Goal: Task Accomplishment & Management: Use online tool/utility

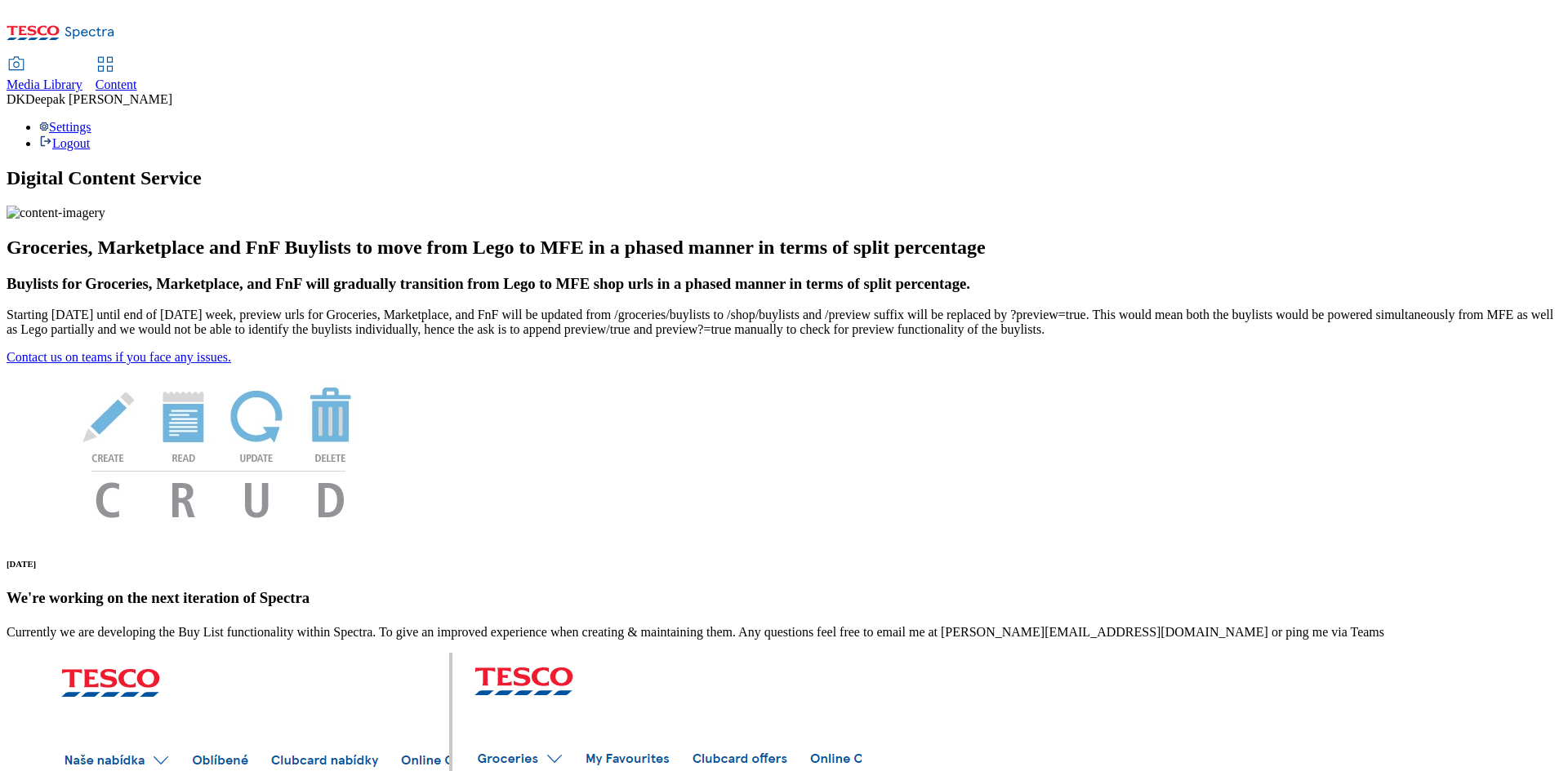
click at [137, 58] on link "Content" at bounding box center [116, 75] width 42 height 34
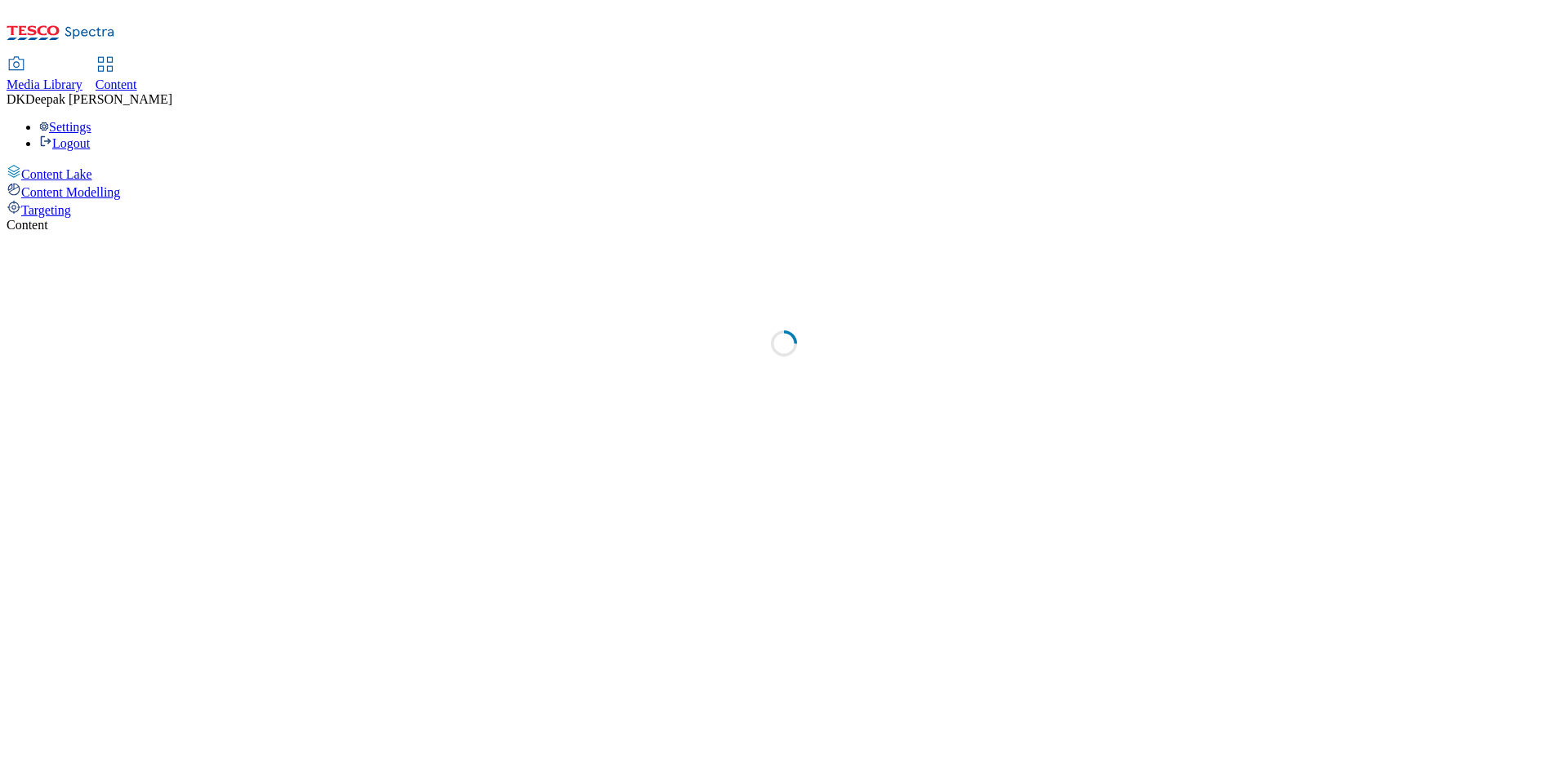
select select "ghs-uk"
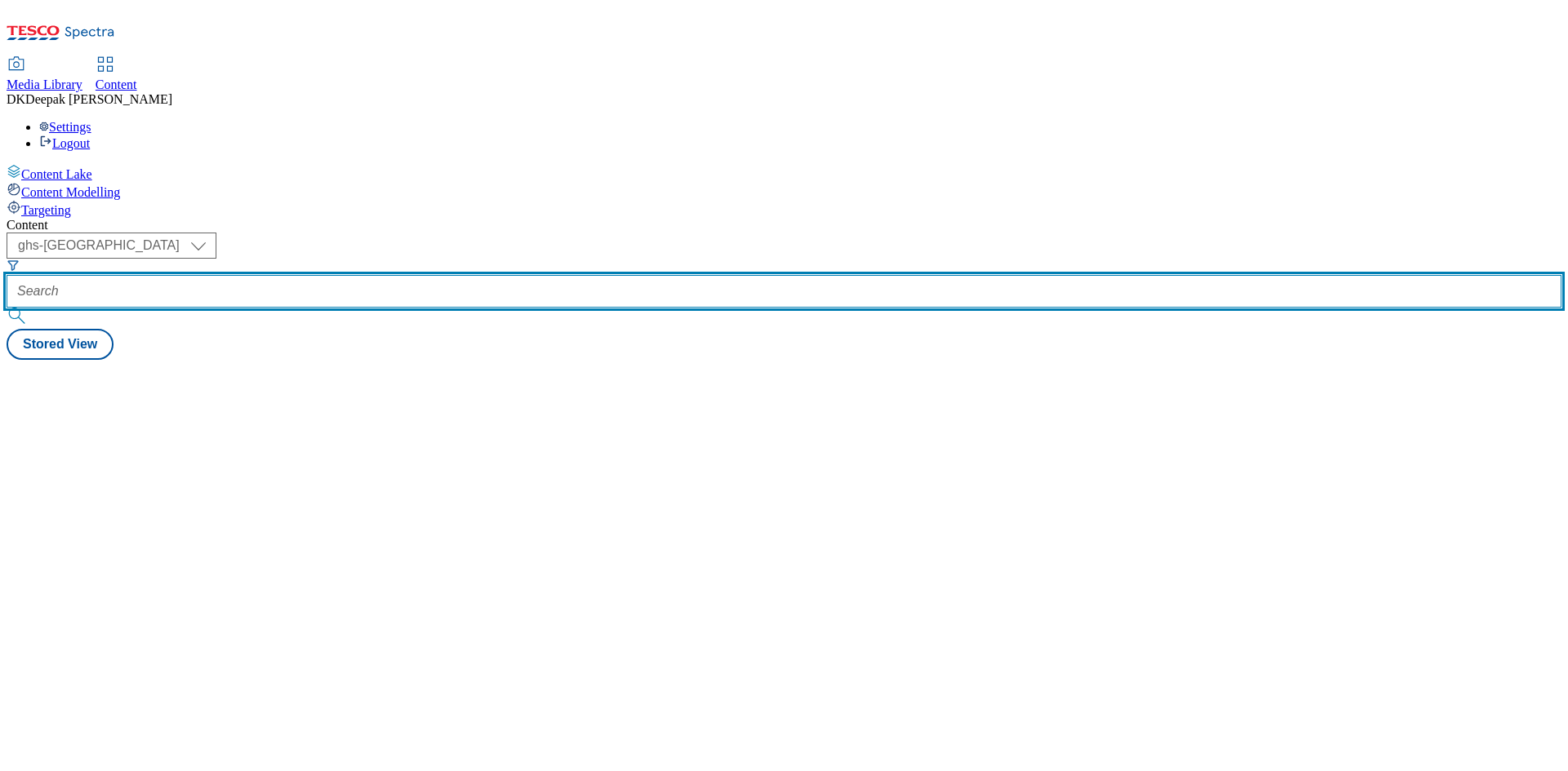
click at [368, 275] on input "text" at bounding box center [784, 291] width 1555 height 33
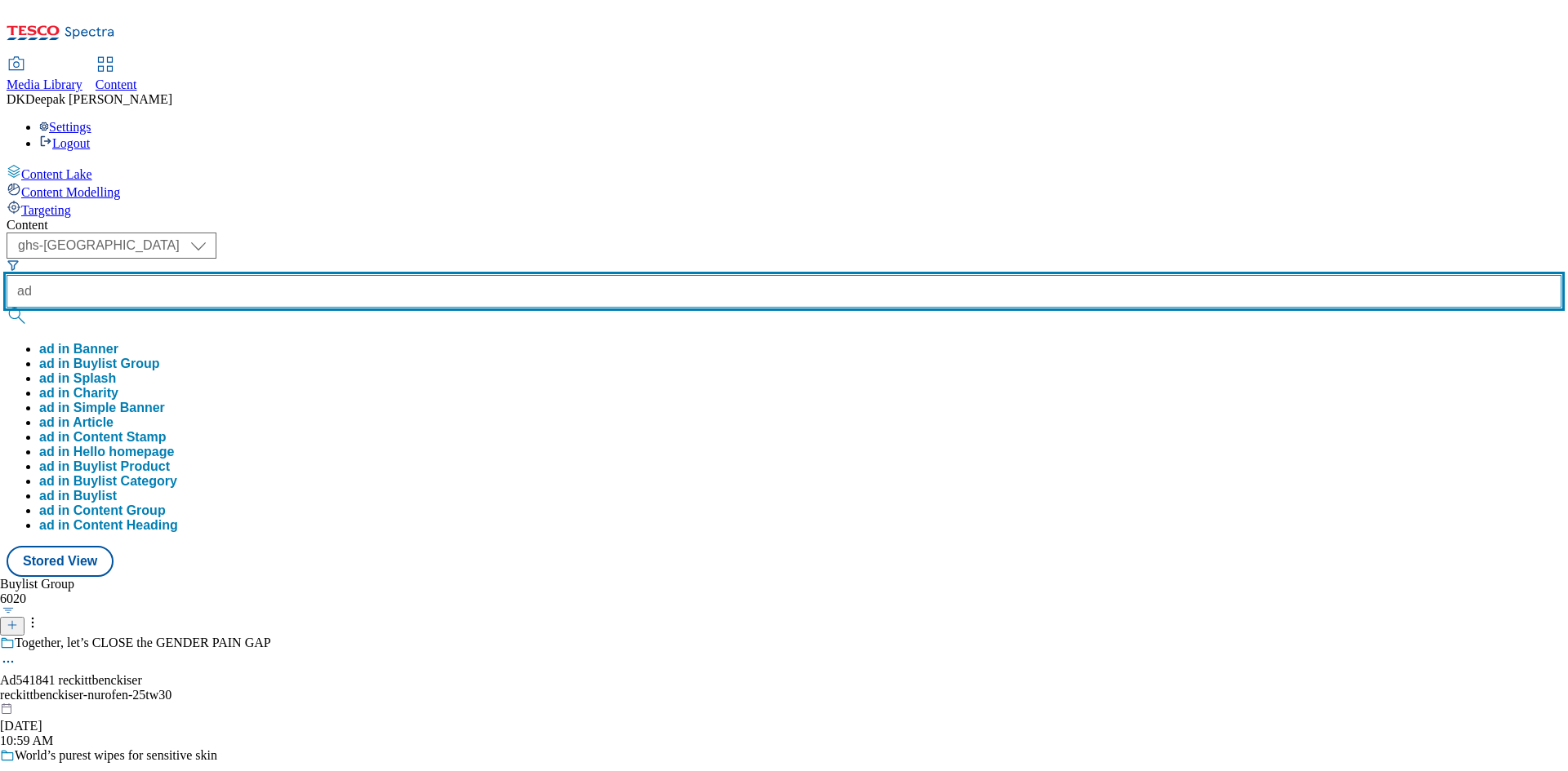
paste input "541672"
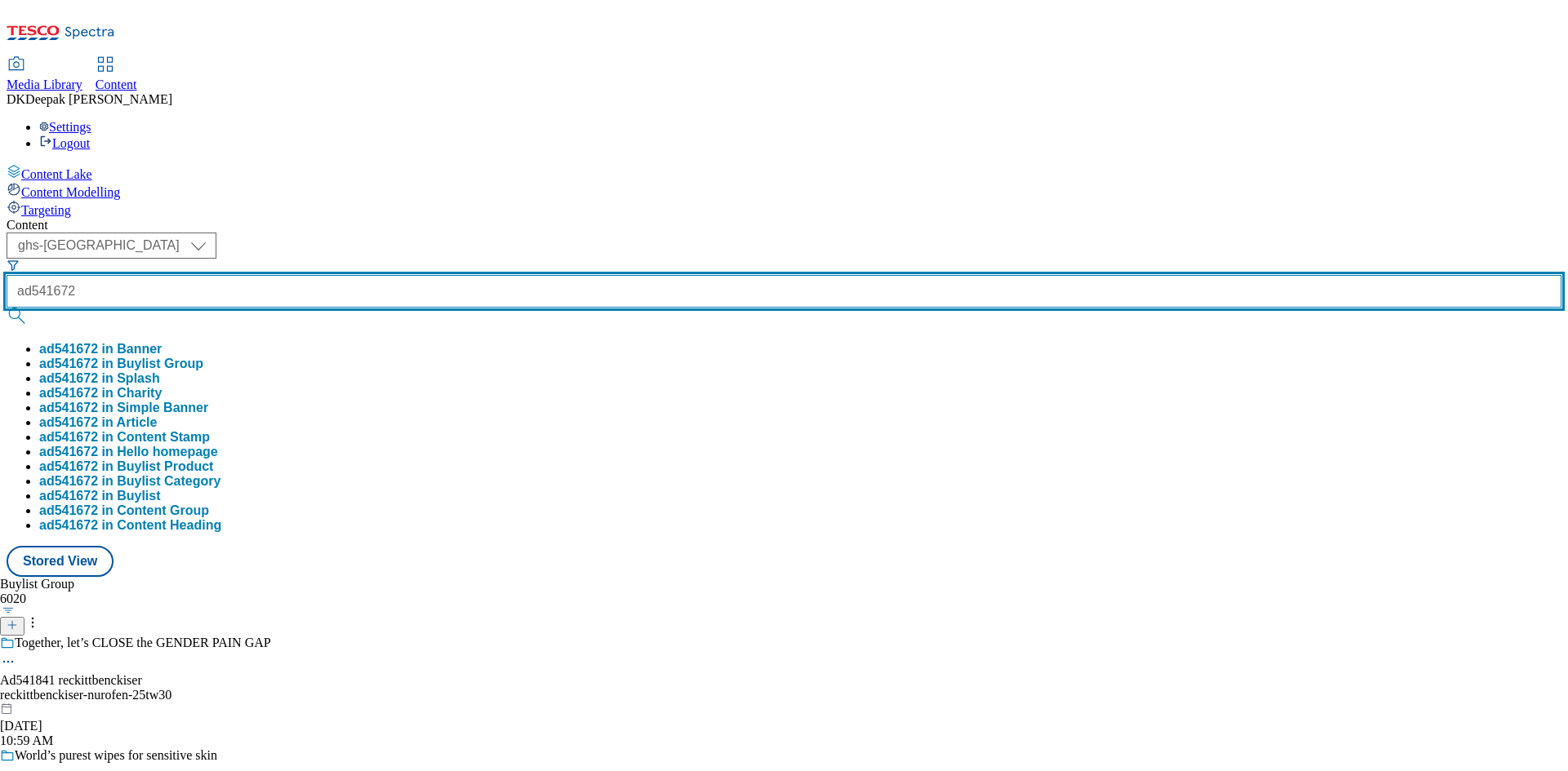
type input "ad541672"
click at [7, 308] on button "submit" at bounding box center [18, 316] width 23 height 16
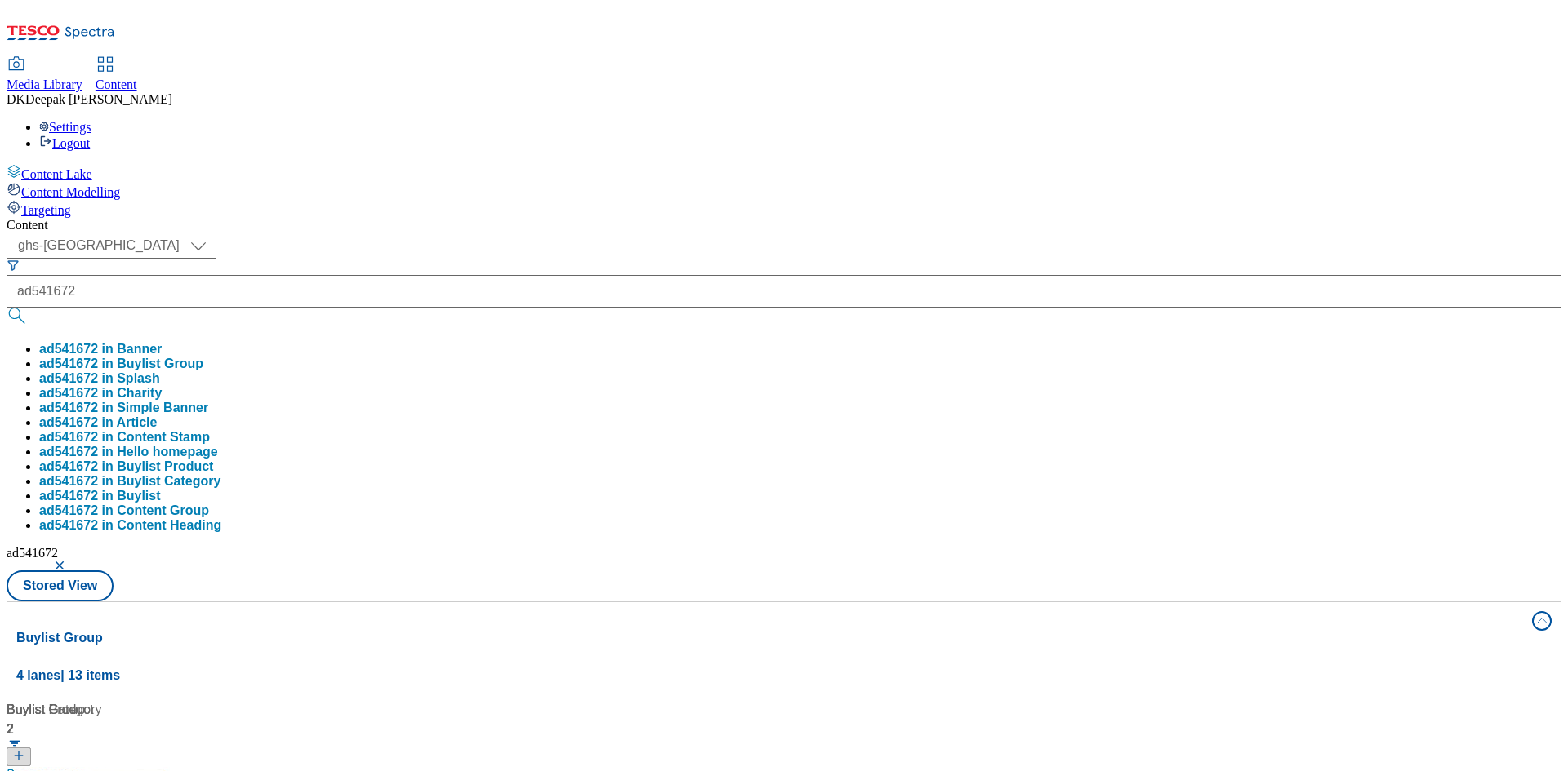
click at [7, 218] on div "Content Lake Content Modelling Targeting" at bounding box center [784, 191] width 1555 height 54
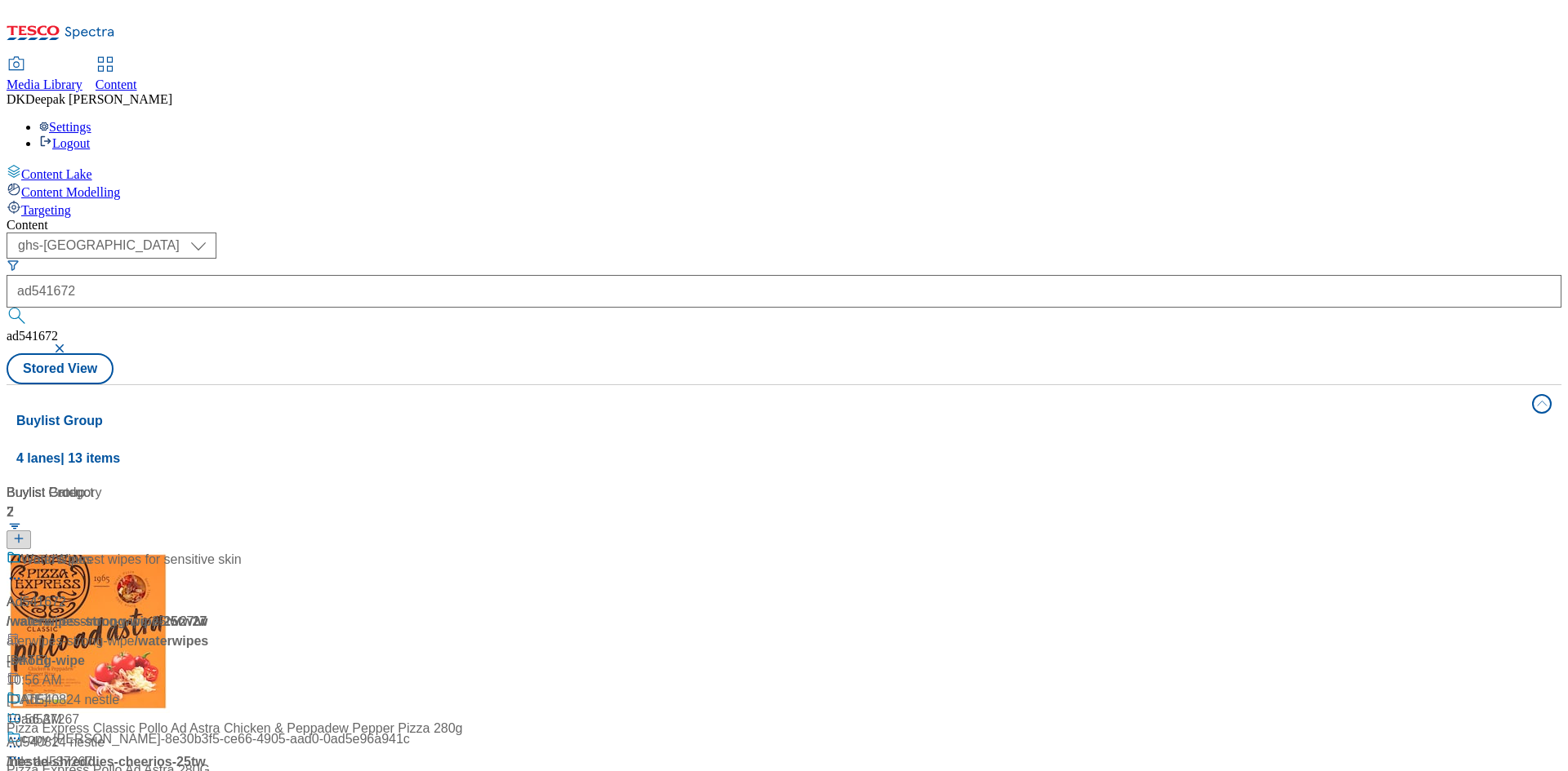
click at [211, 612] on div "/ waterwipes-strong-wipe-25tw27 / waterwipes-strong-wipe" at bounding box center [109, 631] width 204 height 39
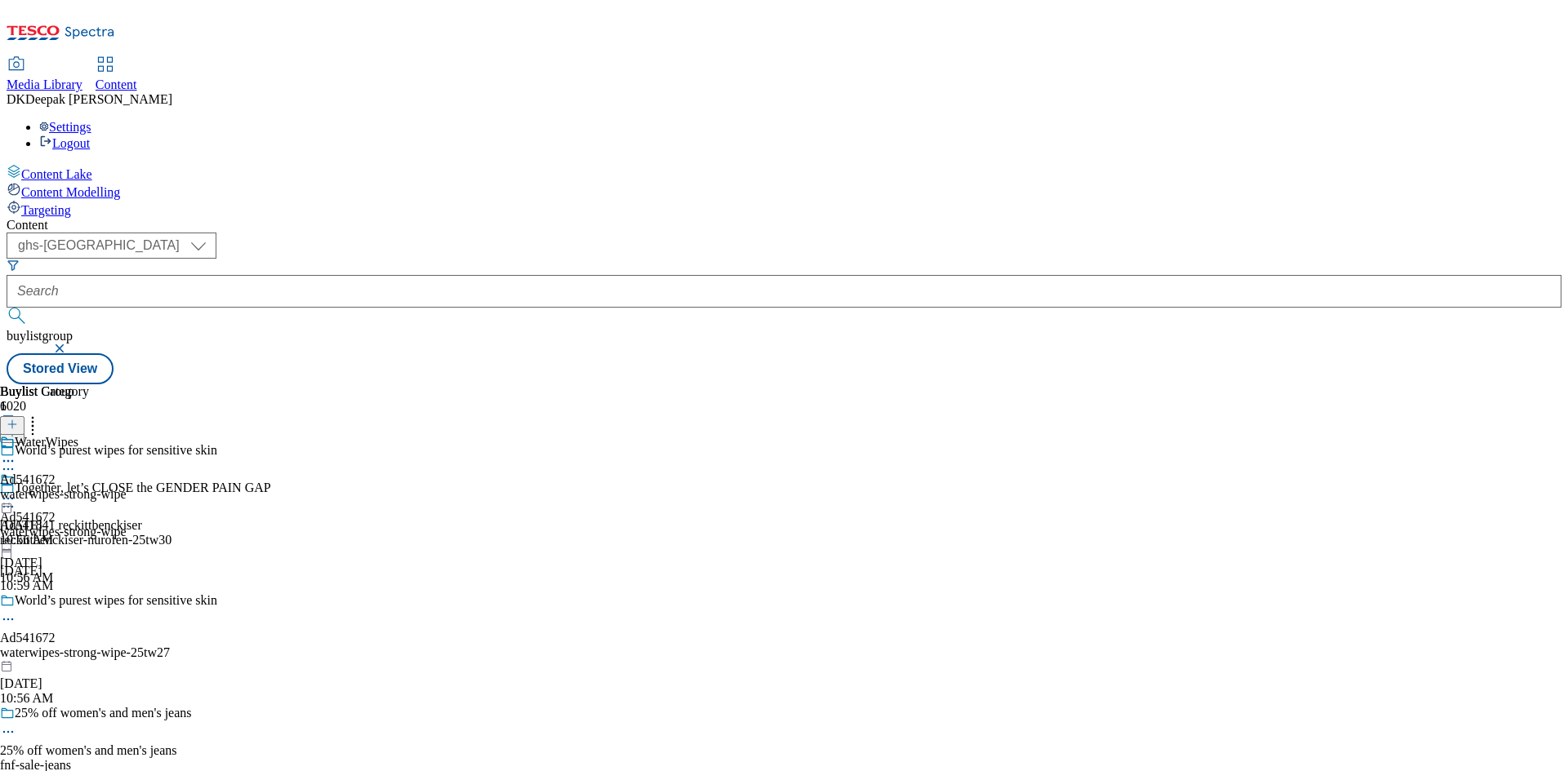
click at [16, 611] on icon at bounding box center [8, 619] width 16 height 16
click at [76, 644] on button "Edit" at bounding box center [55, 654] width 43 height 19
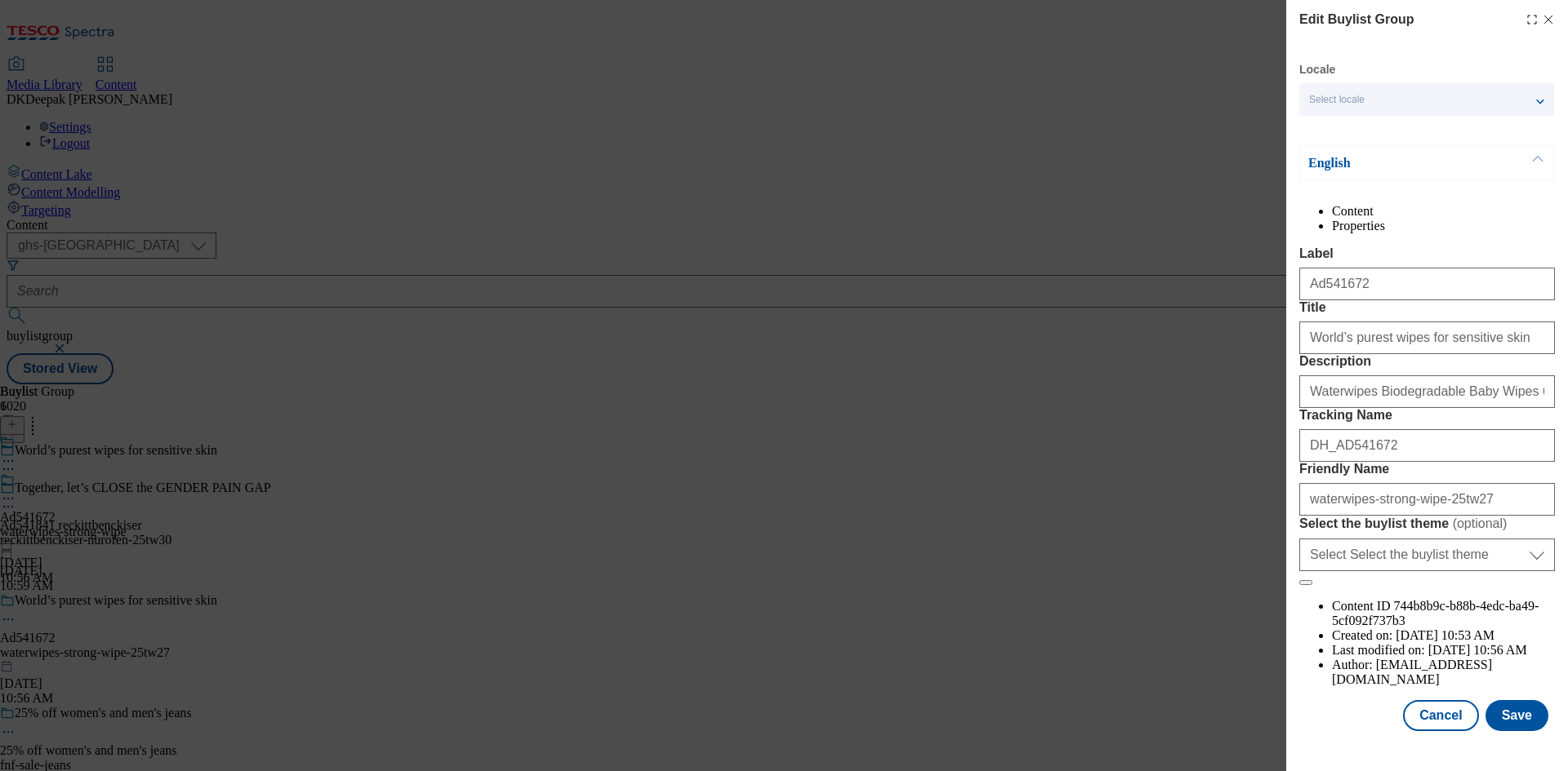
scroll to position [63, 0]
click at [1439, 725] on button "Cancel" at bounding box center [1439, 715] width 75 height 31
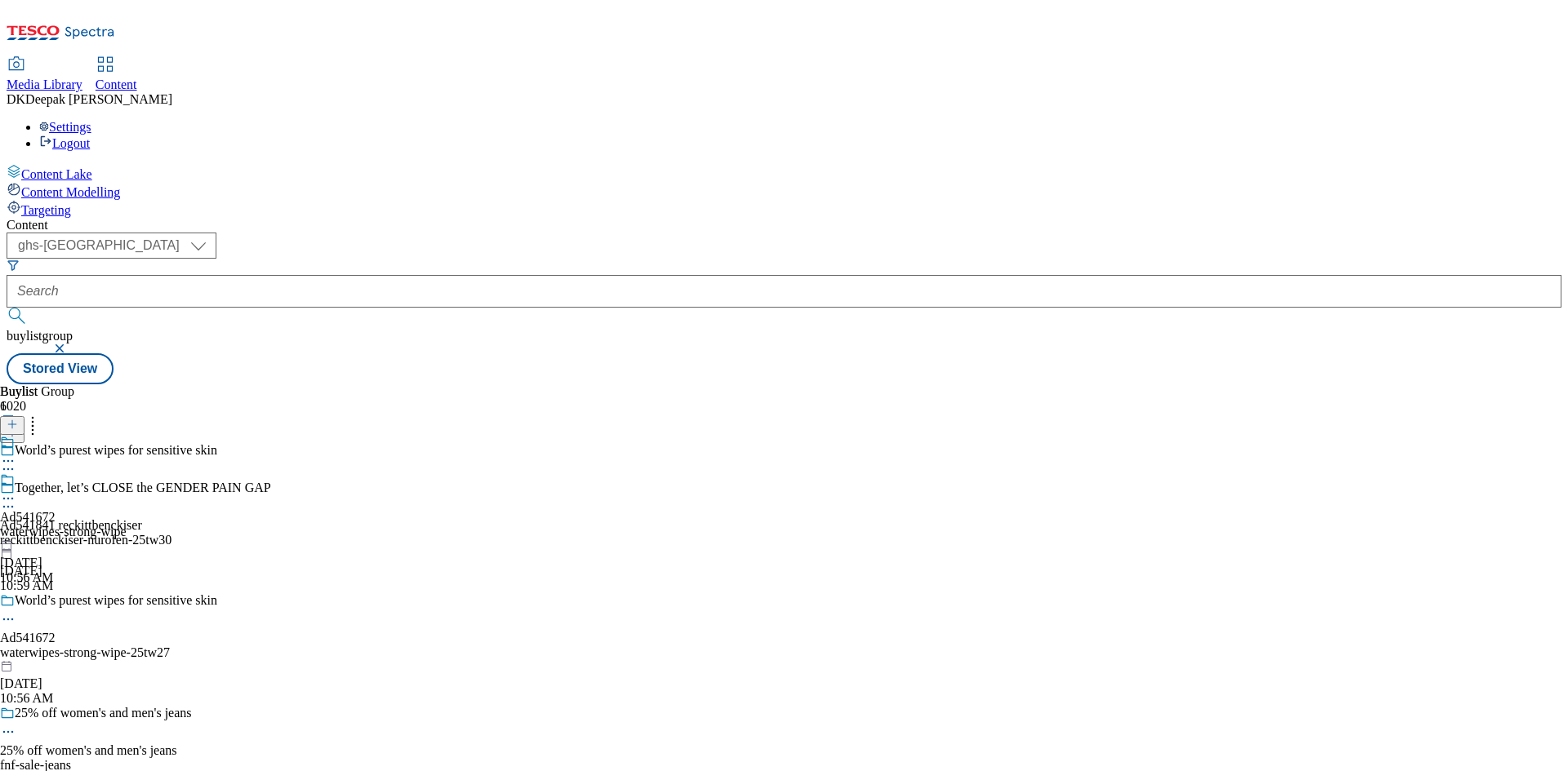
scroll to position [0, 0]
click at [127, 524] on div "waterwipes-strong-wipe" at bounding box center [63, 532] width 127 height 15
click at [16, 490] on icon at bounding box center [8, 498] width 16 height 16
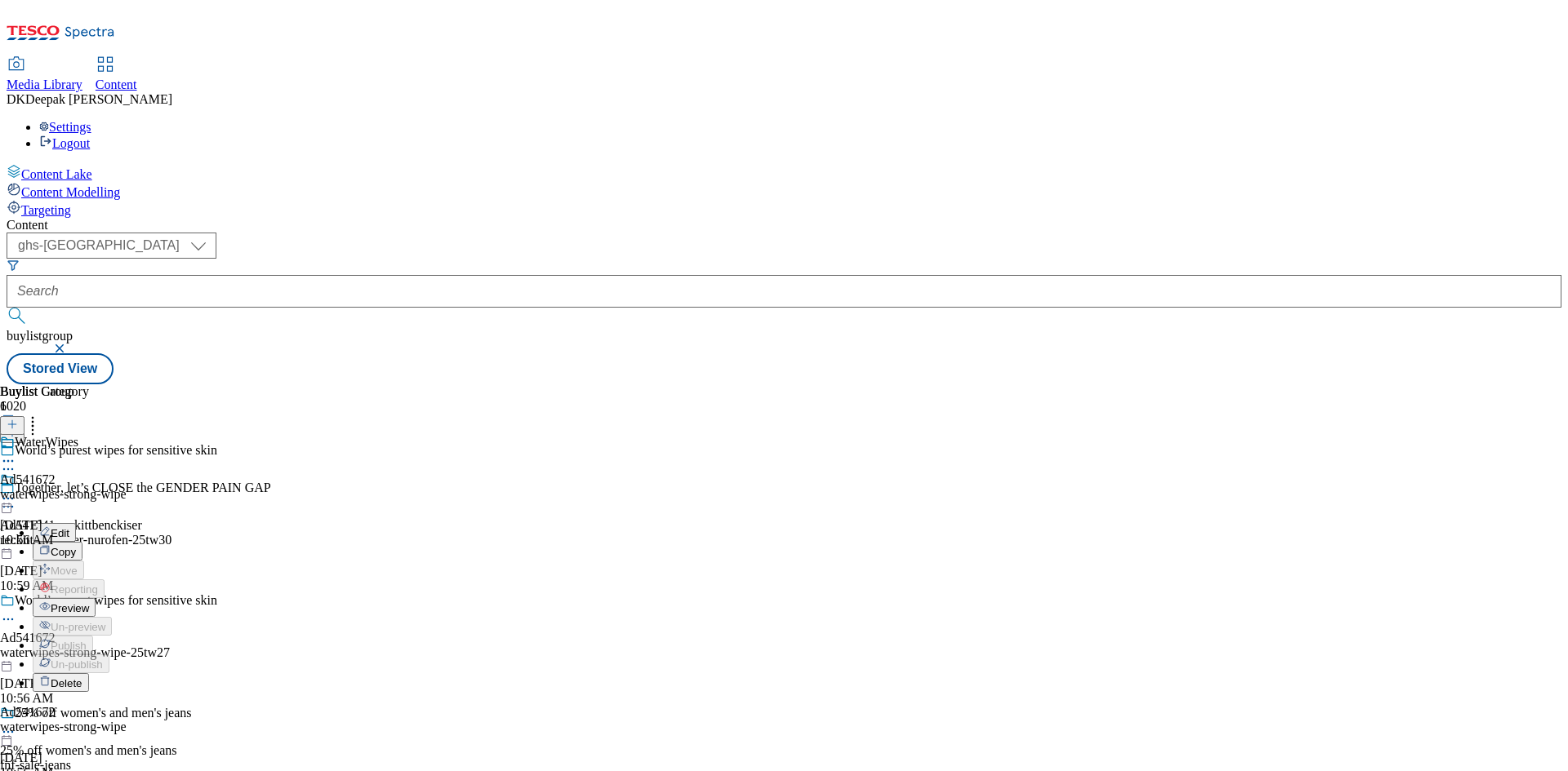
click at [76, 523] on button "Edit" at bounding box center [55, 533] width 43 height 19
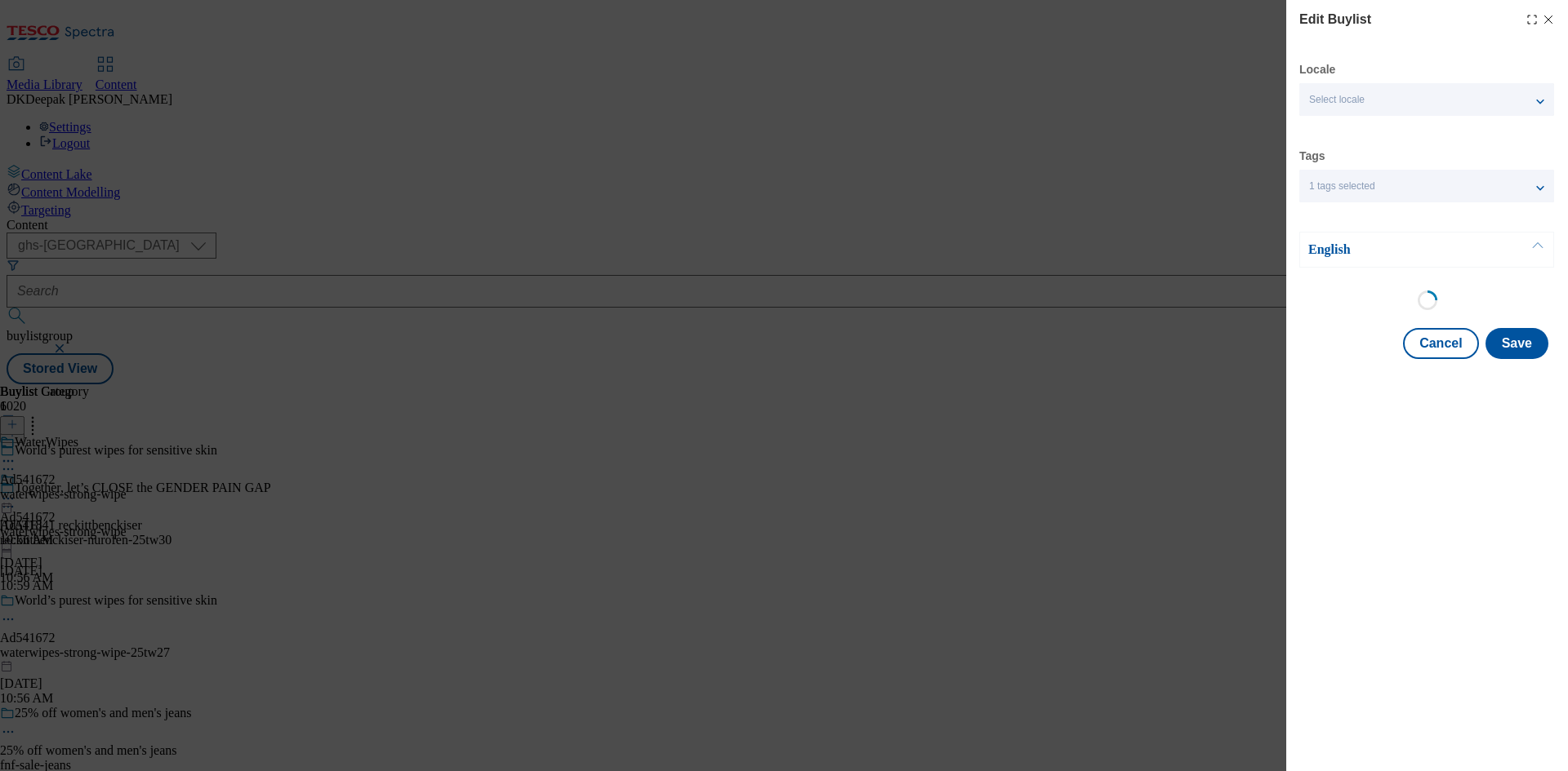
select select "tactical"
select select "supplier funded short term 1-3 weeks"
select select "dunnhumby"
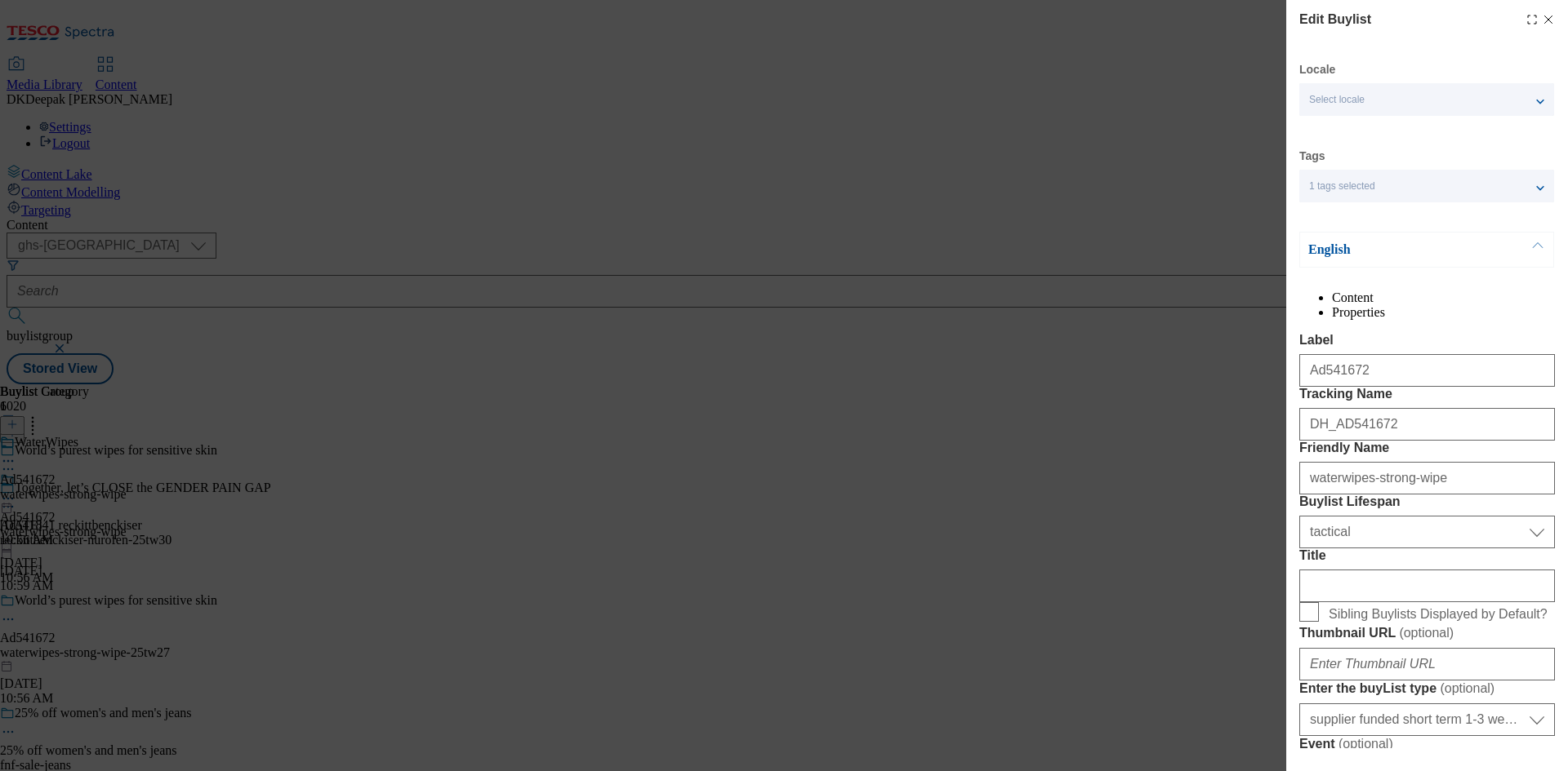
select select "Banner"
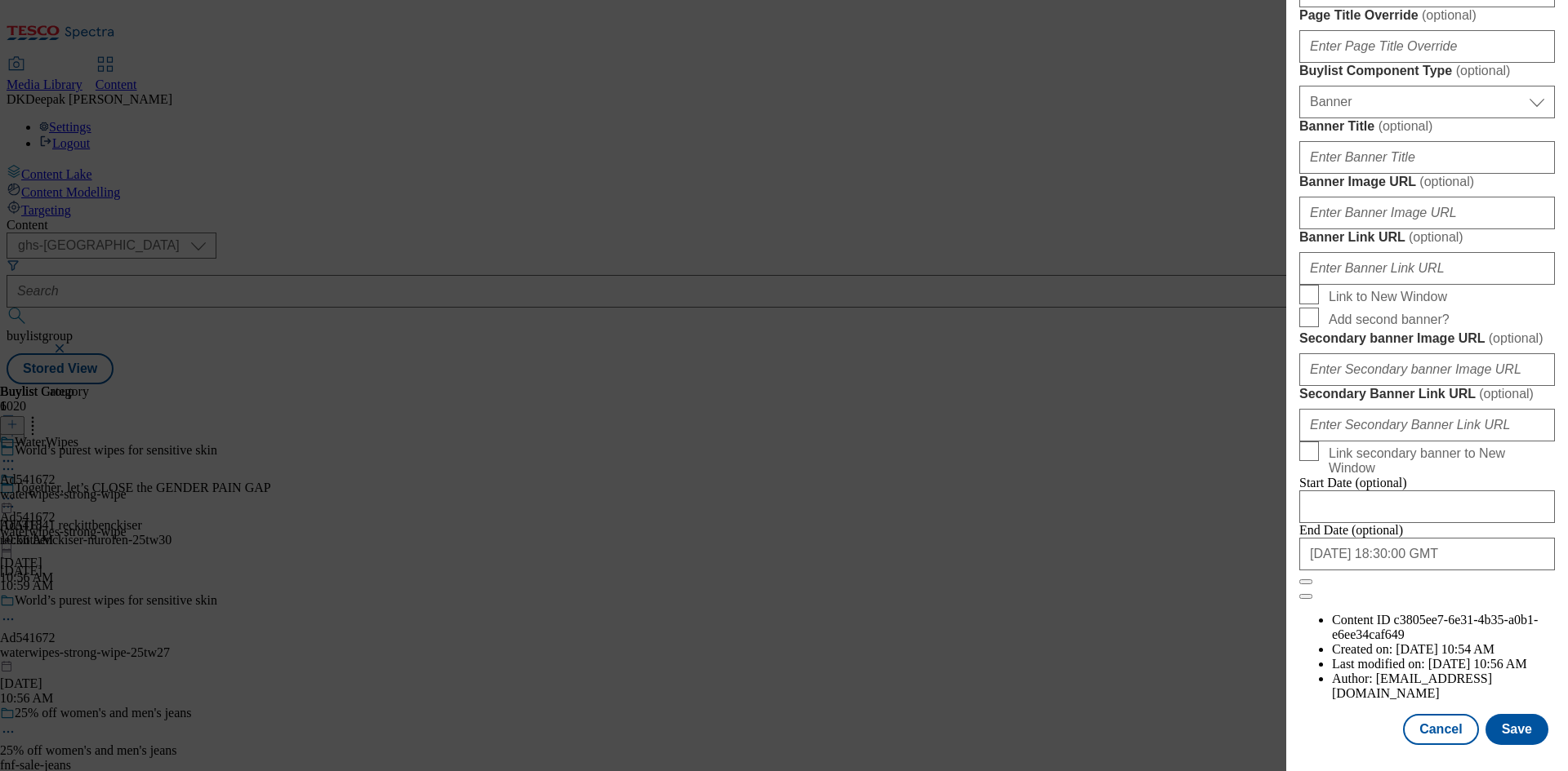
scroll to position [1689, 0]
click at [1430, 728] on button "Cancel" at bounding box center [1439, 729] width 75 height 31
select select "tactical"
select select "supplier funded short term 1-3 weeks"
select select "dunnhumby"
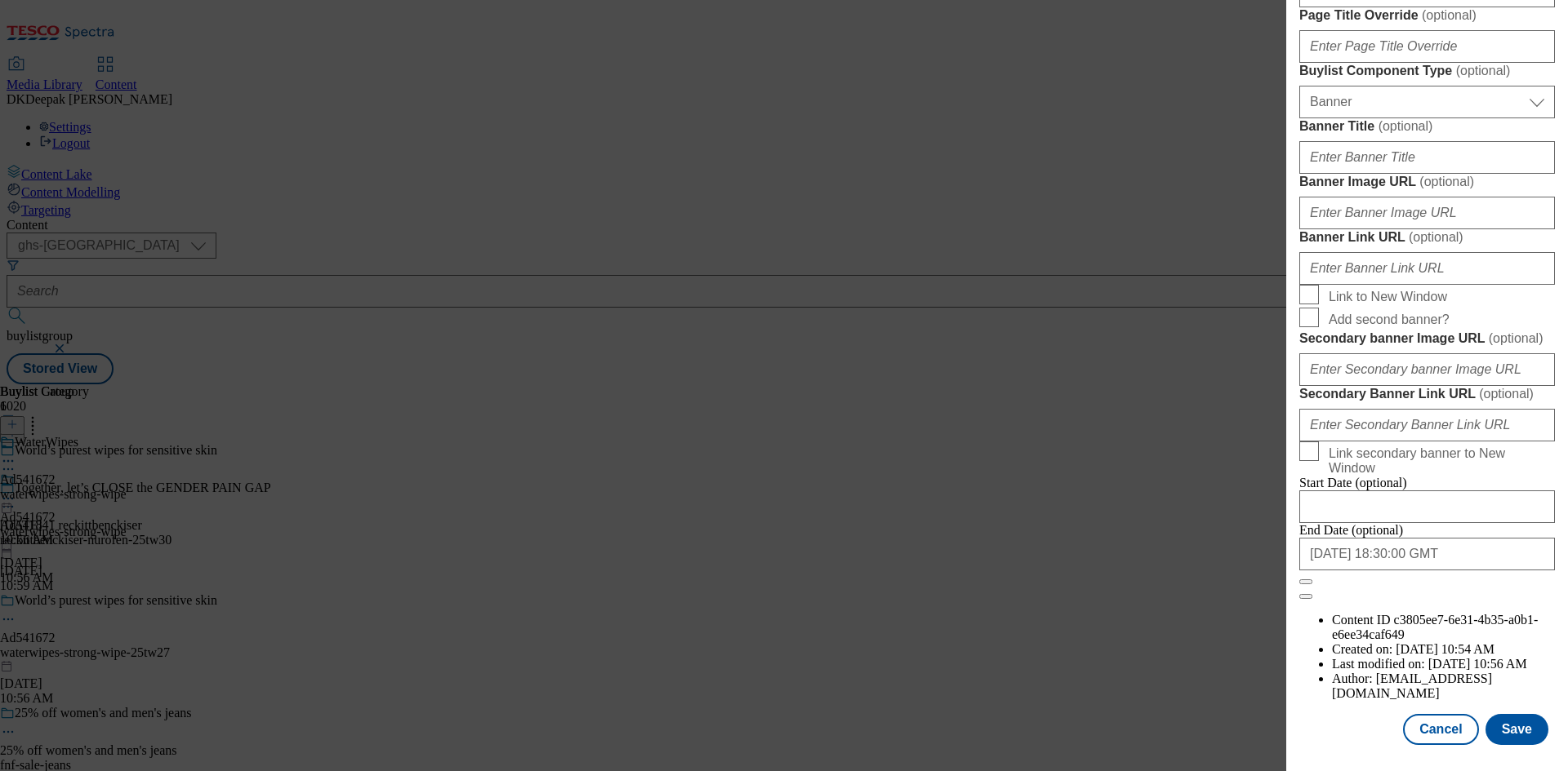
select select "Banner"
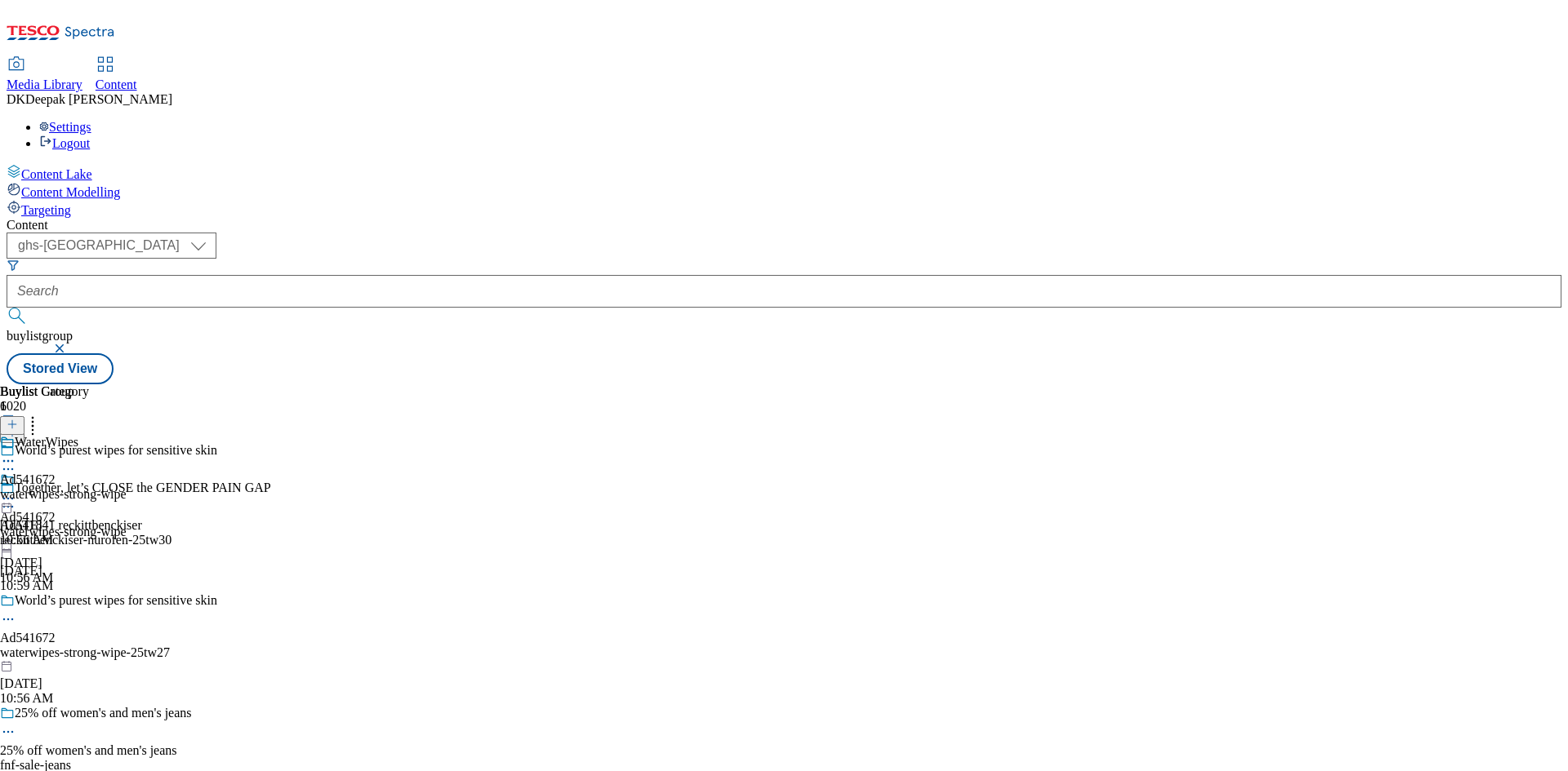
scroll to position [1324, 0]
click at [127, 488] on div "waterwipes-strong-wipe" at bounding box center [63, 495] width 127 height 15
click at [9, 498] on circle at bounding box center [9, 499] width 3 height 3
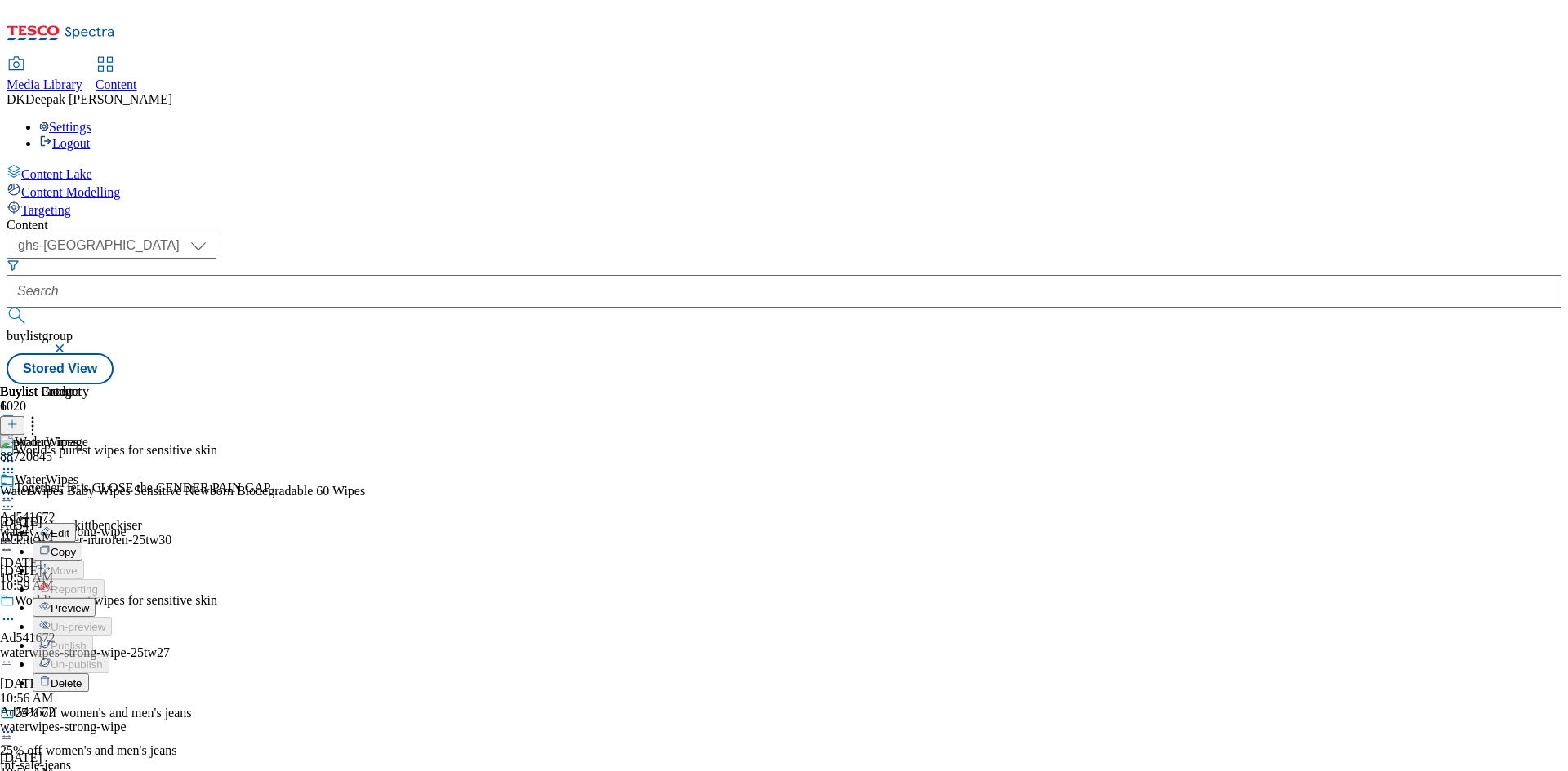
click at [76, 523] on button "Edit" at bounding box center [55, 533] width 43 height 19
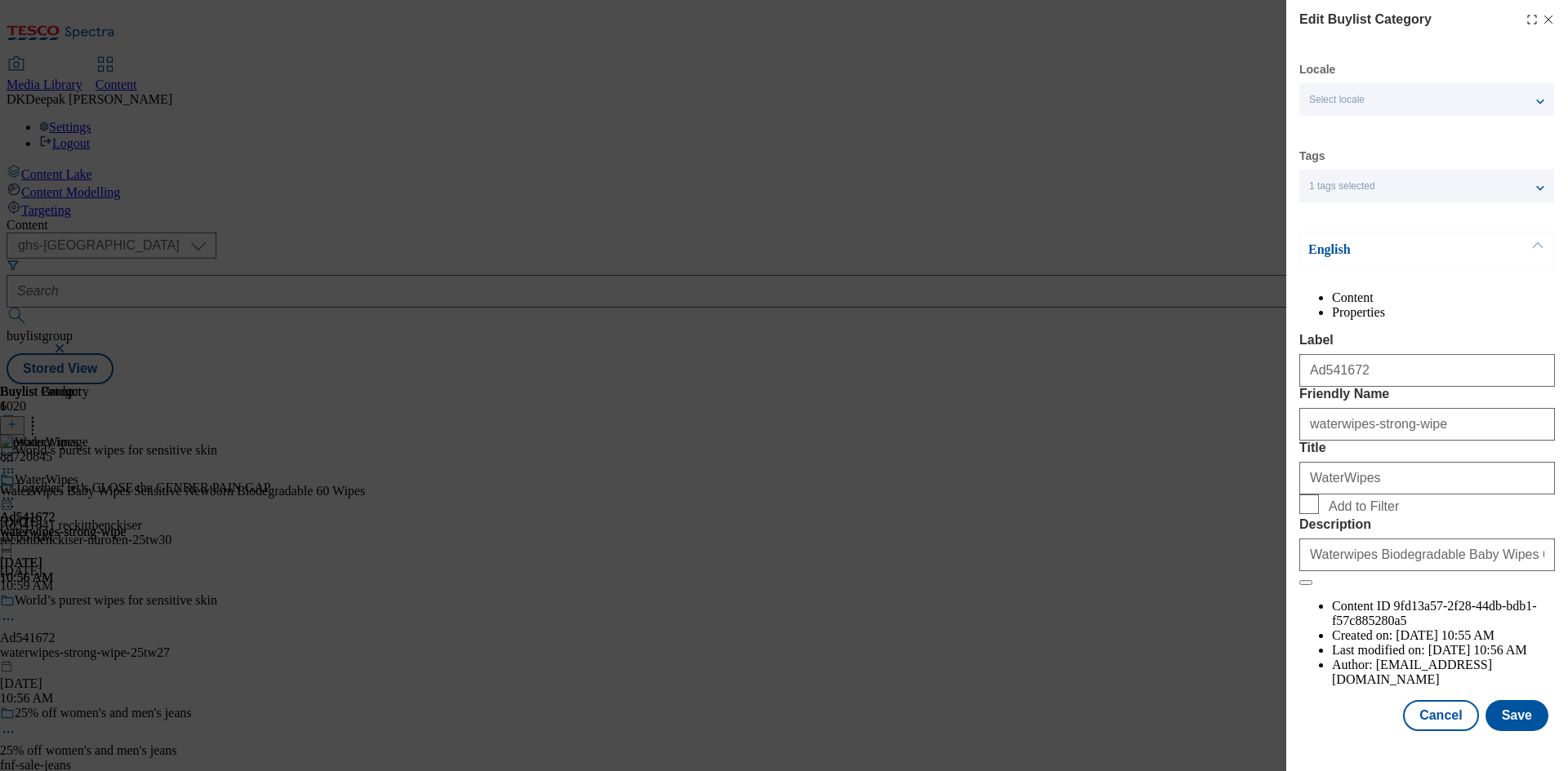
scroll to position [32, 0]
click at [1445, 731] on button "Cancel" at bounding box center [1439, 715] width 75 height 31
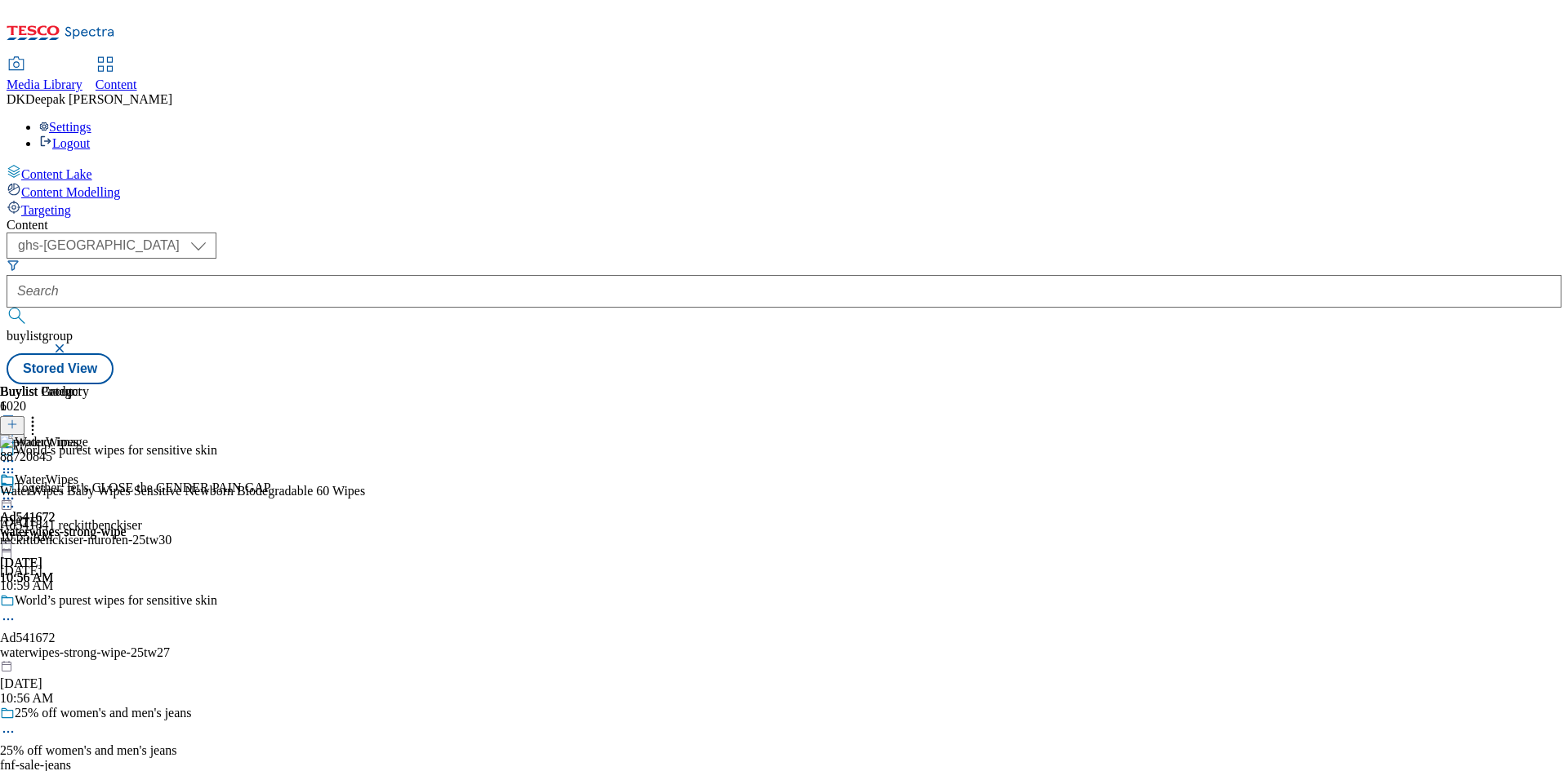
click at [16, 490] on icon at bounding box center [8, 498] width 16 height 16
click at [89, 603] on span "Preview" at bounding box center [70, 608] width 39 height 12
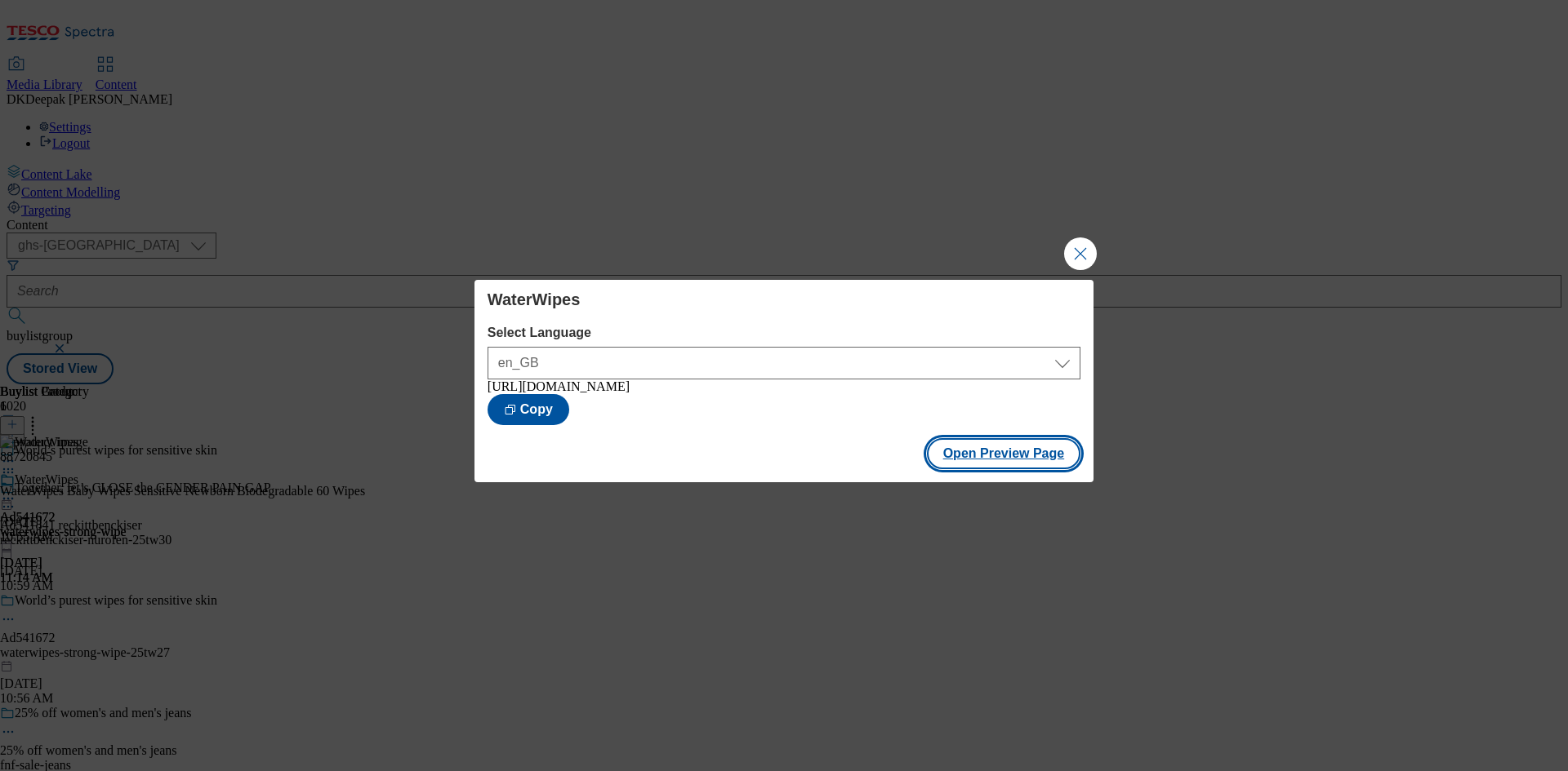
click at [990, 453] on button "Open Preview Page" at bounding box center [1003, 454] width 154 height 31
click at [1070, 230] on div "WaterWipes Select Language en_GB en_GB https://www.tesco.com/groceries/en-GB/bu…" at bounding box center [784, 386] width 1568 height 771
click at [1078, 238] on button "Close Modal" at bounding box center [1080, 253] width 33 height 33
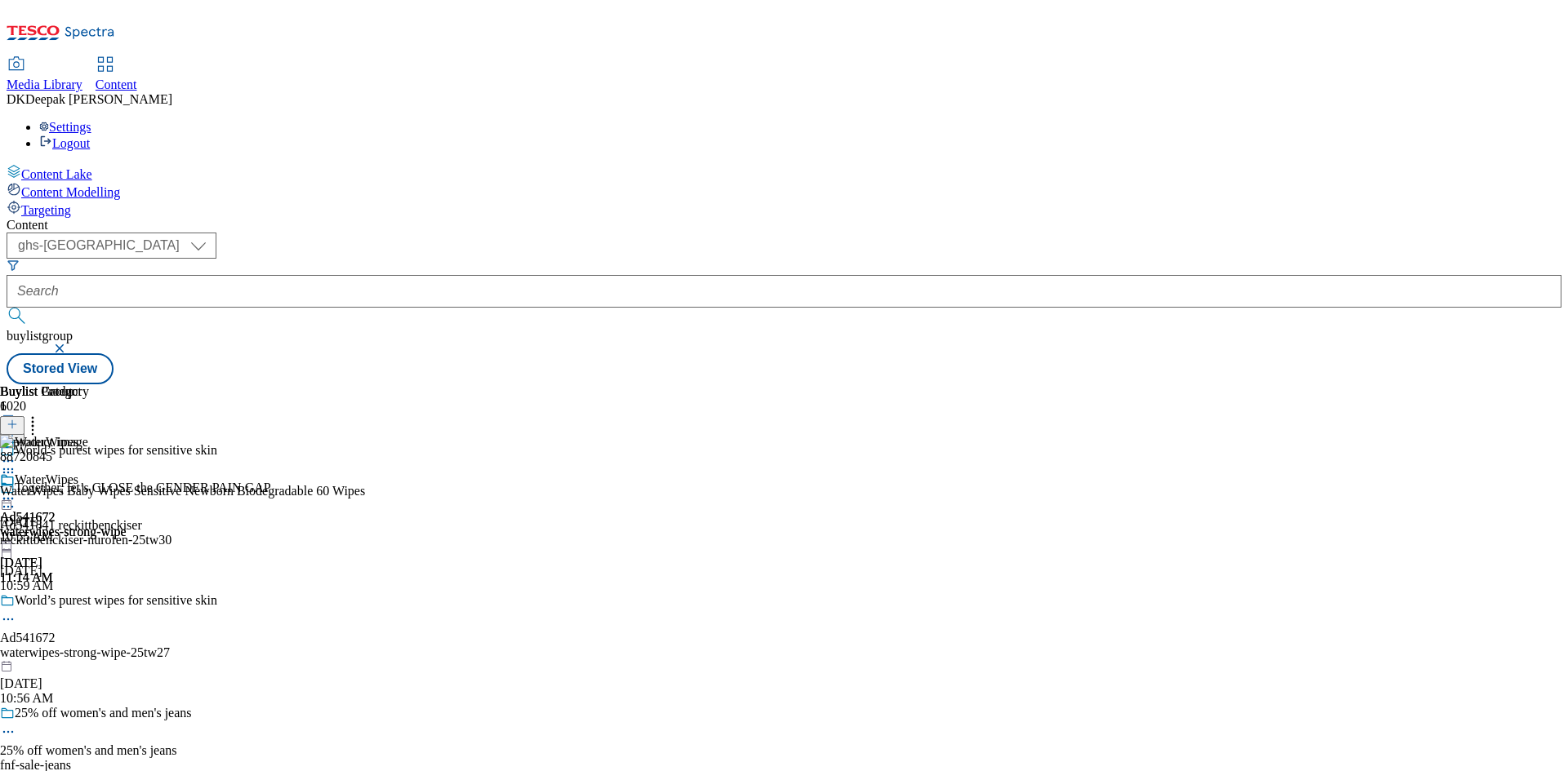
click at [16, 490] on icon at bounding box center [8, 498] width 16 height 16
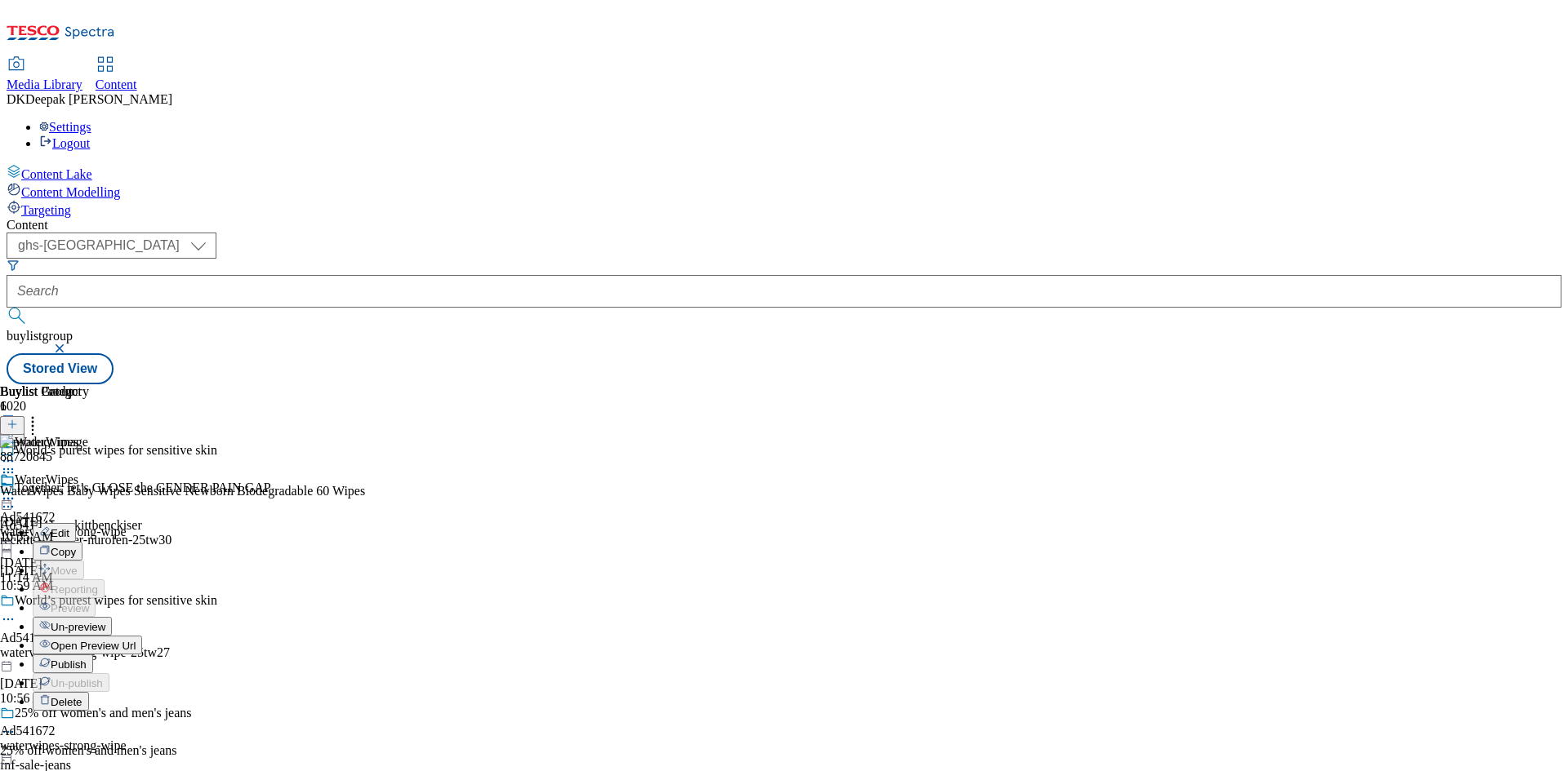
click at [87, 659] on span "Publish" at bounding box center [69, 664] width 36 height 12
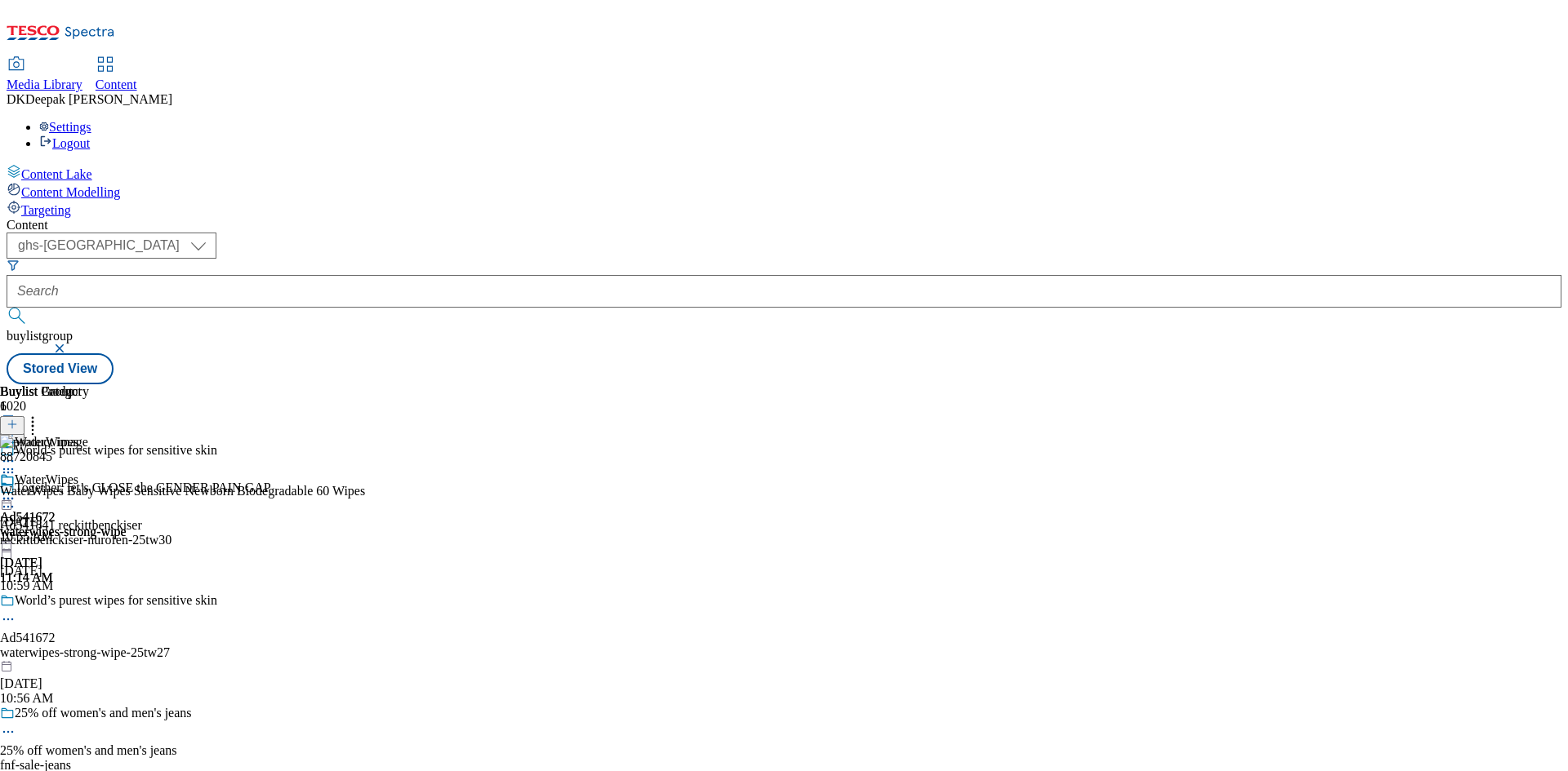
click at [16, 490] on icon at bounding box center [8, 498] width 16 height 16
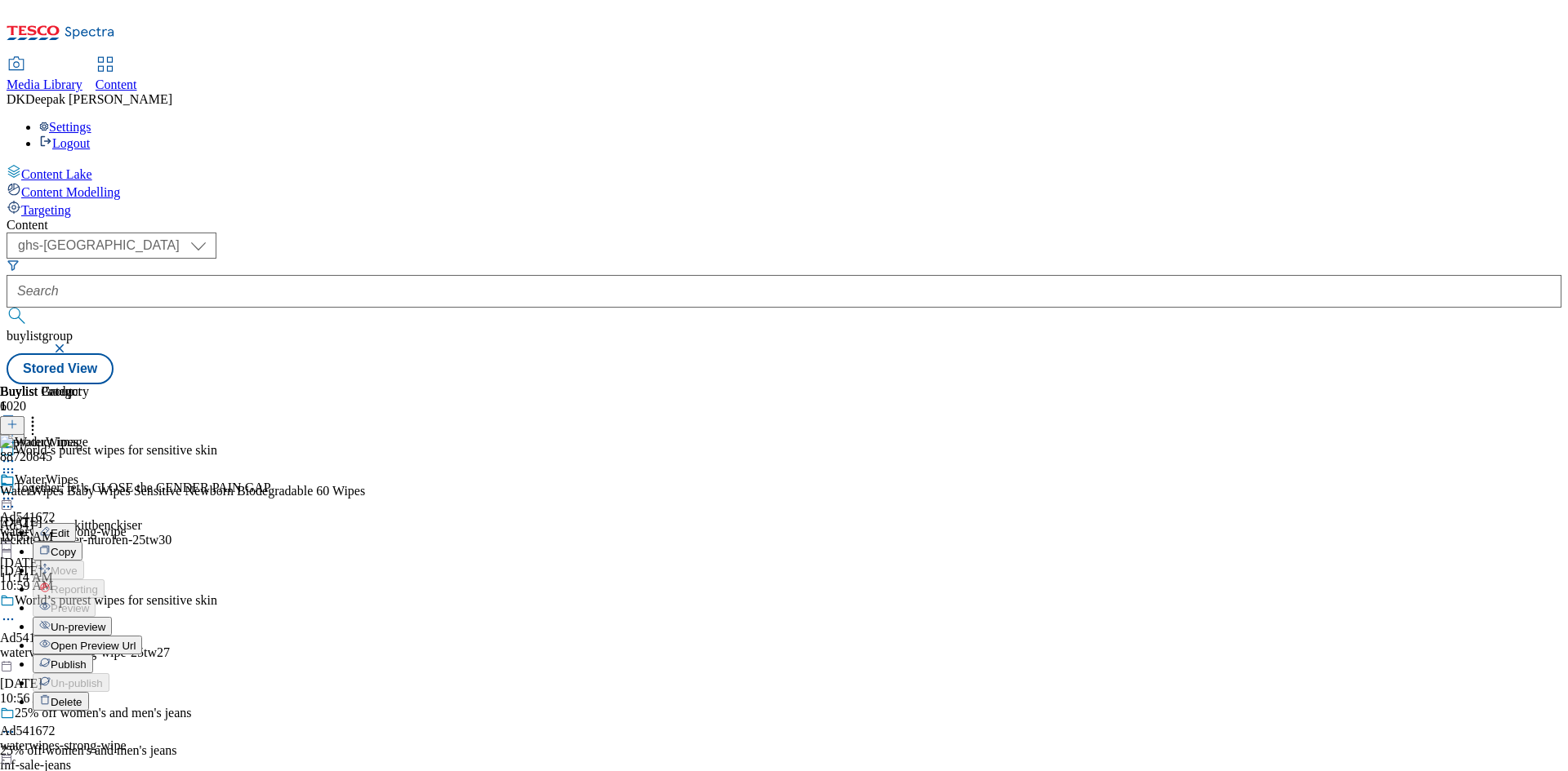
click at [87, 659] on span "Publish" at bounding box center [69, 664] width 36 height 12
